Goal: Information Seeking & Learning: Learn about a topic

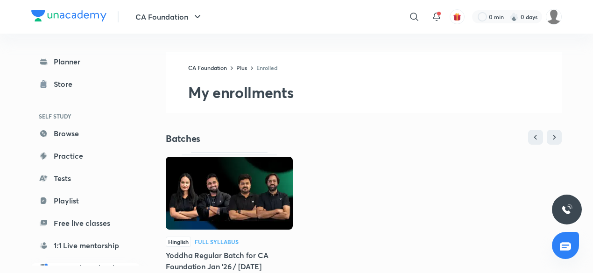
click at [251, 203] on img at bounding box center [229, 193] width 127 height 73
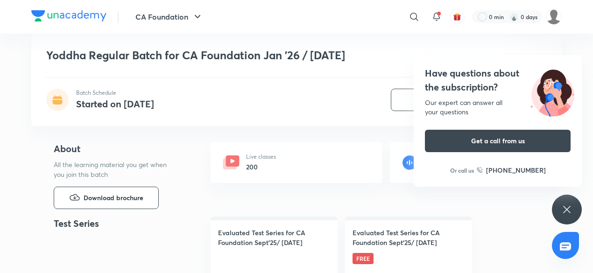
scroll to position [562, 0]
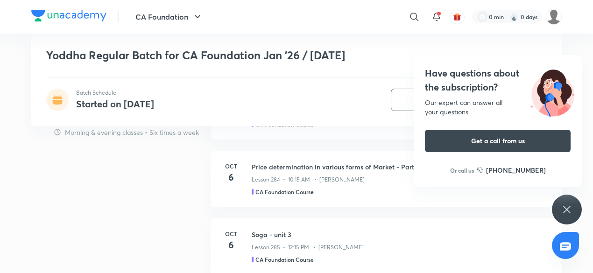
click at [566, 213] on icon at bounding box center [567, 209] width 11 height 11
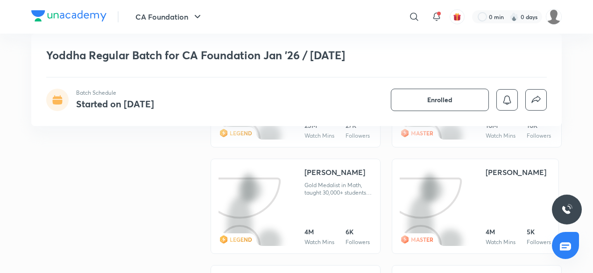
scroll to position [1164, 0]
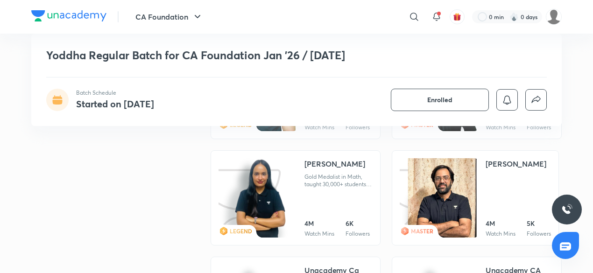
click at [271, 192] on img at bounding box center [260, 198] width 53 height 81
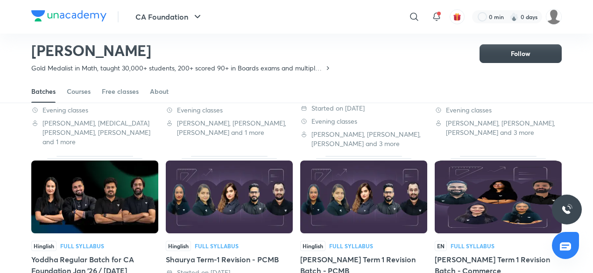
scroll to position [189, 0]
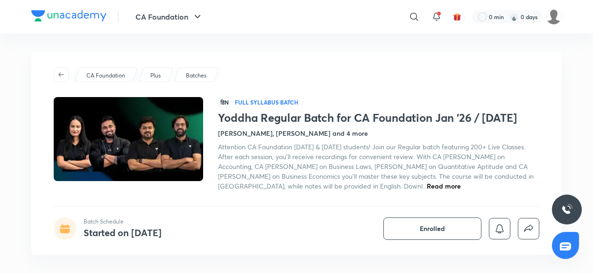
scroll to position [1164, 0]
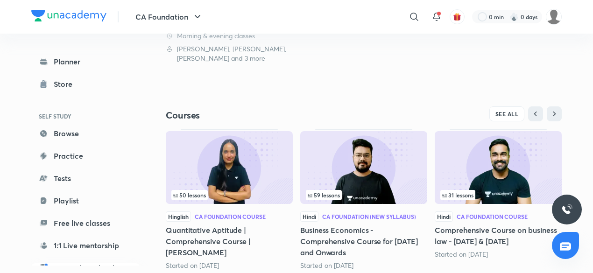
scroll to position [285, 0]
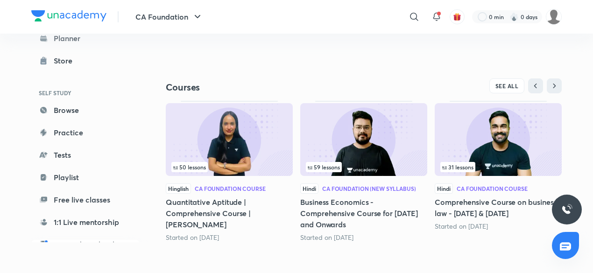
click at [473, 148] on img at bounding box center [498, 139] width 127 height 73
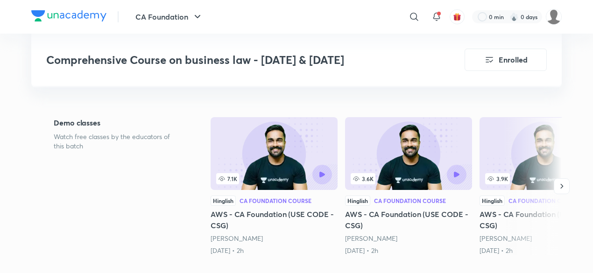
scroll to position [169, 0]
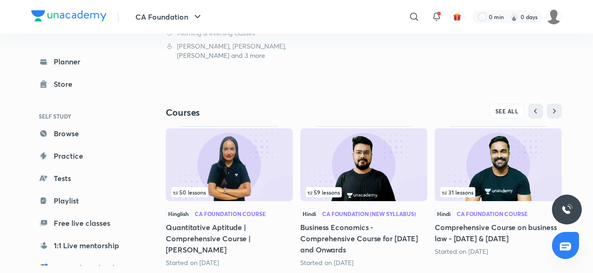
scroll to position [268, 0]
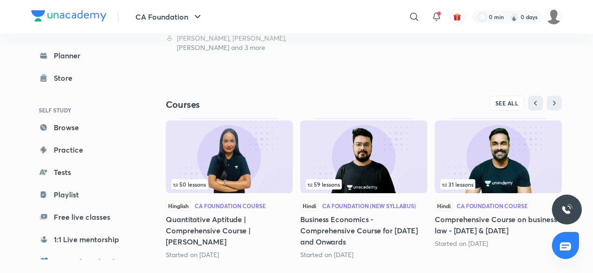
click at [224, 149] on img at bounding box center [229, 157] width 127 height 73
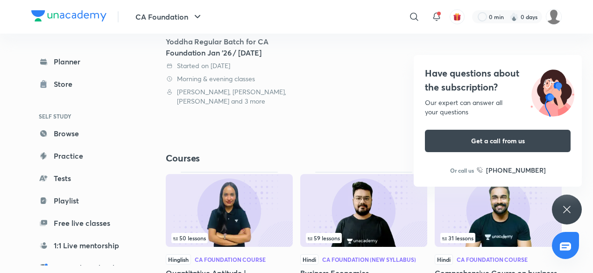
scroll to position [285, 0]
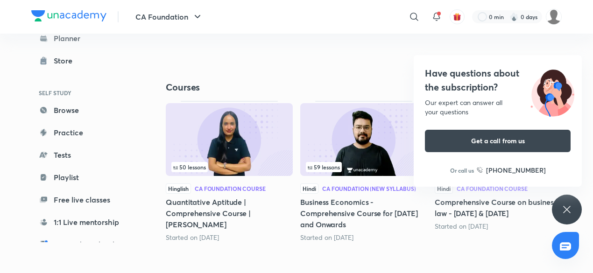
click at [567, 203] on div "Have questions about the subscription? Our expert can answer all your questions…" at bounding box center [567, 210] width 30 height 30
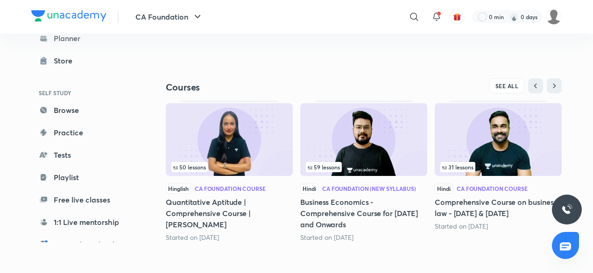
click at [504, 160] on img at bounding box center [498, 139] width 127 height 73
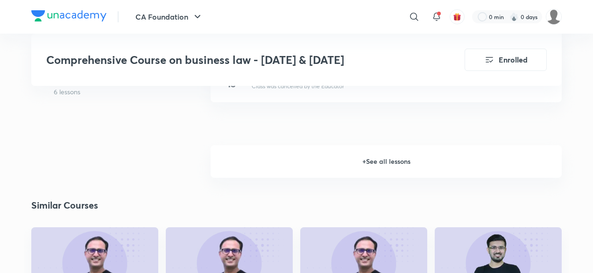
scroll to position [1277, 0]
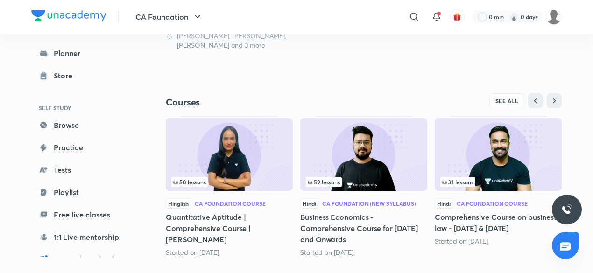
scroll to position [285, 0]
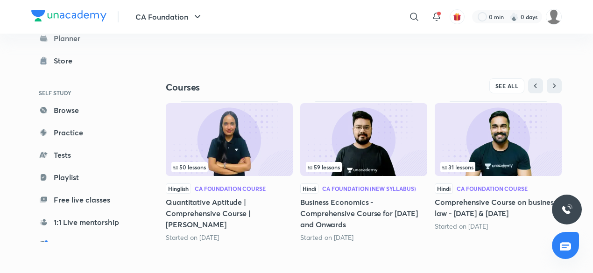
click at [372, 141] on img at bounding box center [363, 139] width 127 height 73
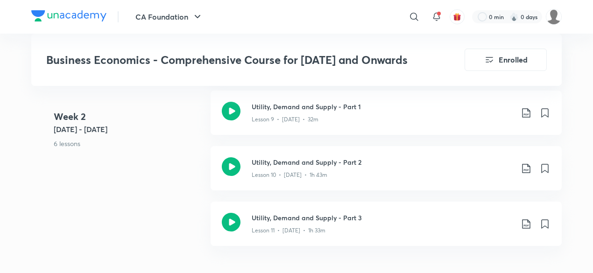
scroll to position [969, 0]
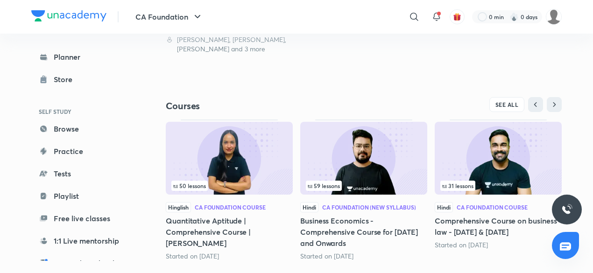
scroll to position [285, 0]
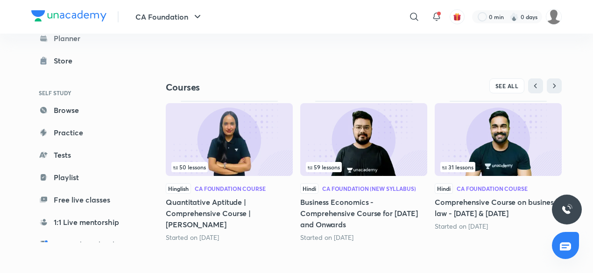
click at [240, 147] on img at bounding box center [229, 139] width 127 height 73
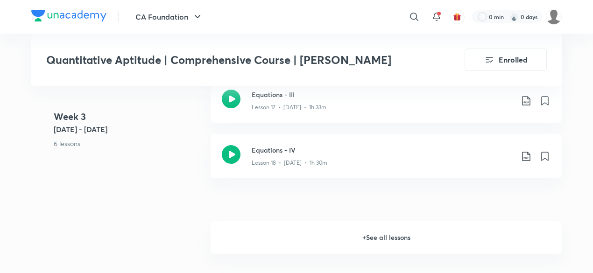
scroll to position [1378, 0]
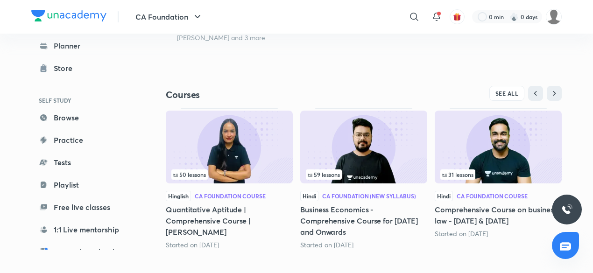
scroll to position [285, 0]
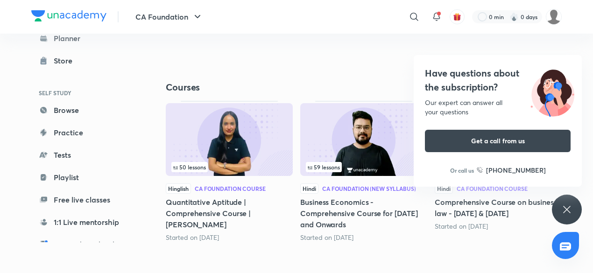
click at [571, 201] on div "Have questions about the subscription? Our expert can answer all your questions…" at bounding box center [567, 210] width 30 height 30
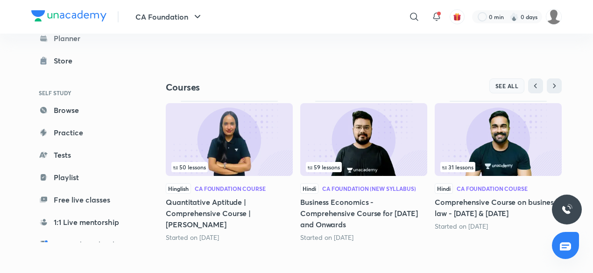
click at [514, 81] on button "SEE ALL" at bounding box center [508, 85] width 36 height 15
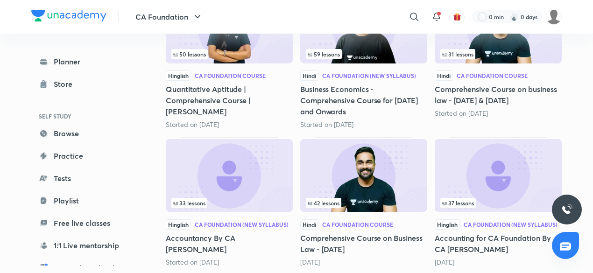
scroll to position [248, 0]
